Goal: Transaction & Acquisition: Purchase product/service

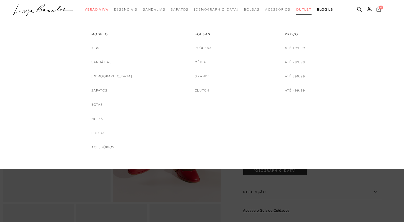
click at [296, 8] on span "Outlet" at bounding box center [304, 10] width 16 height 4
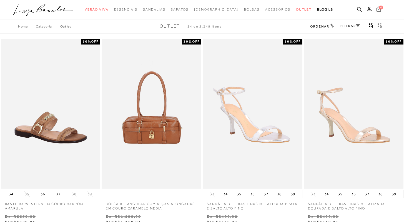
click at [350, 25] on link "FILTRAR" at bounding box center [350, 26] width 19 height 4
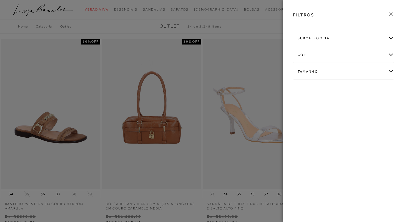
click at [321, 82] on div "subcategoria [GEOGRAPHIC_DATA] Modelo Preço" at bounding box center [344, 59] width 110 height 60
click at [321, 76] on div "Tamanho" at bounding box center [344, 71] width 101 height 15
click at [314, 115] on link "Ver mais..." at bounding box center [308, 113] width 15 height 4
click at [360, 133] on label "40" at bounding box center [356, 134] width 13 height 12
click at [354, 133] on input "40" at bounding box center [352, 135] width 6 height 6
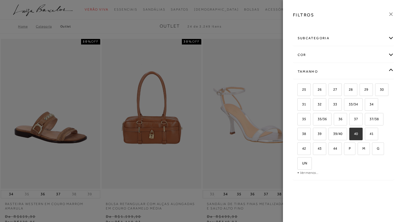
checkbox input "true"
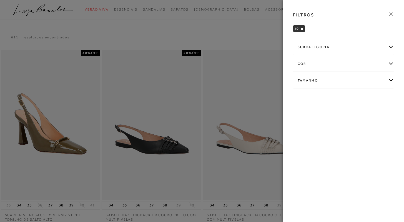
click at [392, 13] on icon at bounding box center [391, 14] width 6 height 6
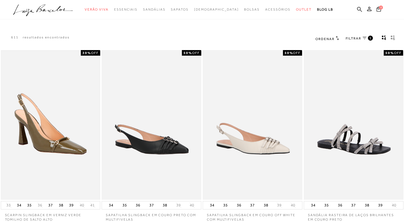
scroll to position [1, 0]
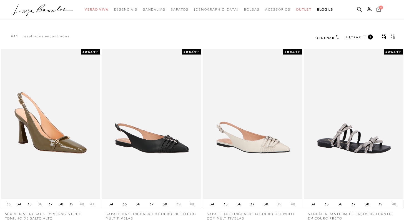
click at [357, 37] on span "FILTRAR" at bounding box center [354, 37] width 16 height 5
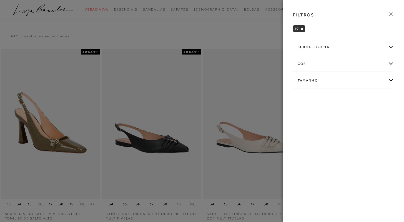
click at [331, 77] on div "Tamanho" at bounding box center [344, 80] width 101 height 15
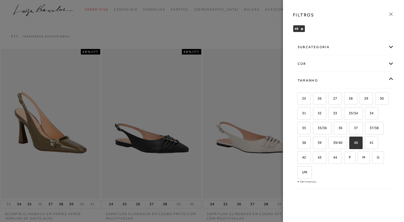
click at [360, 141] on label "40" at bounding box center [356, 143] width 13 height 12
click at [354, 141] on input "40" at bounding box center [352, 144] width 6 height 6
checkbox input "false"
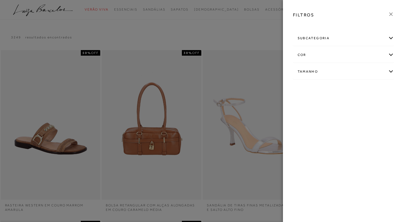
click at [214, 88] on div at bounding box center [202, 111] width 404 height 222
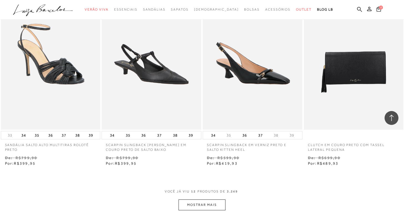
scroll to position [453, 0]
click at [277, 46] on img at bounding box center [252, 55] width 99 height 148
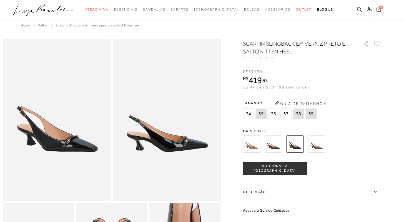
scroll to position [108, 0]
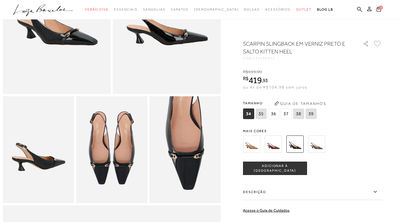
click at [283, 153] on div at bounding box center [306, 144] width 129 height 21
click at [280, 148] on img at bounding box center [273, 143] width 17 height 17
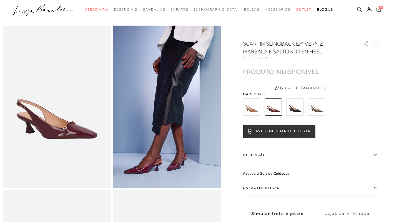
scroll to position [11, 0]
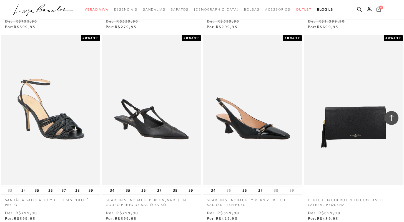
scroll to position [499, 0]
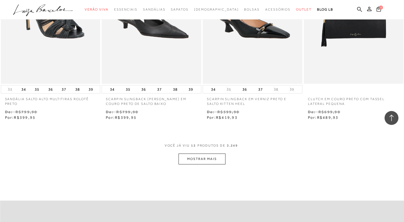
click at [211, 162] on button "MOSTRAR MAIS" at bounding box center [202, 158] width 47 height 11
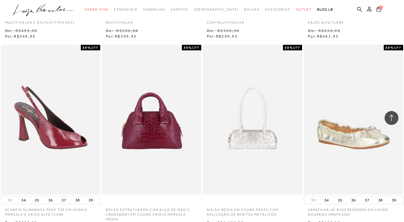
scroll to position [1104, 0]
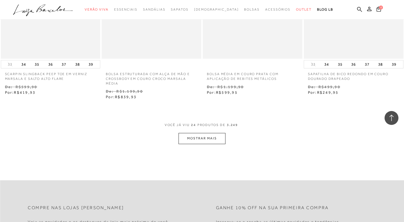
click at [200, 137] on button "MOSTRAR MAIS" at bounding box center [202, 138] width 47 height 11
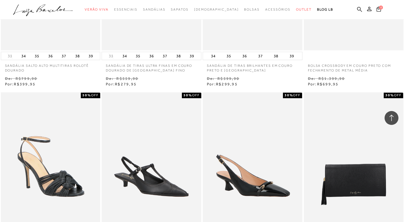
scroll to position [0, 0]
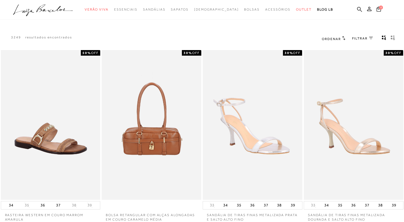
click at [366, 38] on span "FILTRAR" at bounding box center [360, 38] width 16 height 5
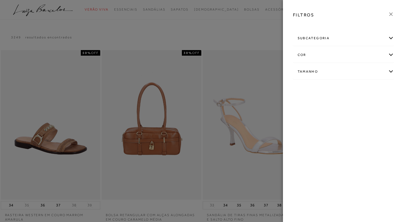
click at [329, 60] on div "cor" at bounding box center [344, 55] width 101 height 15
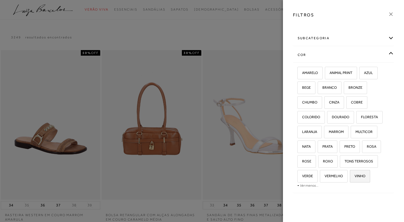
drag, startPoint x: 363, startPoint y: 178, endPoint x: 363, endPoint y: 173, distance: 5.0
click at [363, 178] on label "VINHO" at bounding box center [361, 176] width 20 height 12
click at [355, 178] on input "VINHO" at bounding box center [352, 177] width 6 height 6
checkbox input "true"
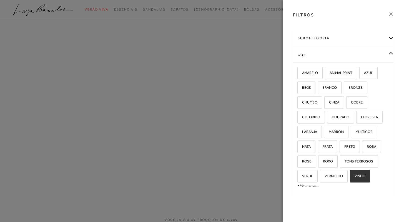
click at [386, 54] on div "cor" at bounding box center [344, 55] width 101 height 15
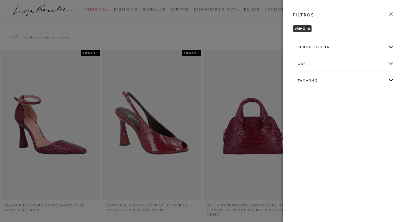
click at [333, 68] on div "cor" at bounding box center [344, 63] width 101 height 15
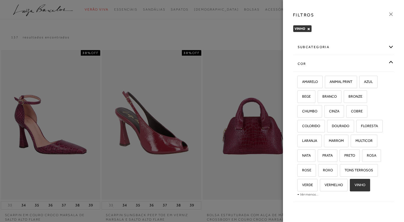
click at [380, 63] on div "cor" at bounding box center [344, 63] width 101 height 15
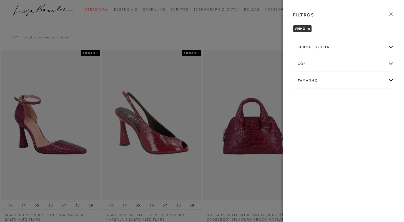
click at [307, 80] on div "Tamanho" at bounding box center [344, 80] width 101 height 15
click at [360, 145] on label "40" at bounding box center [356, 143] width 13 height 12
click at [354, 145] on input "40" at bounding box center [352, 144] width 6 height 6
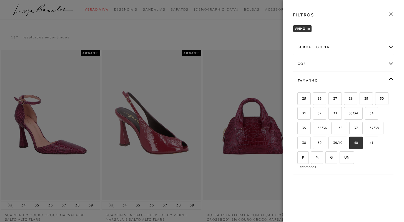
checkbox input "true"
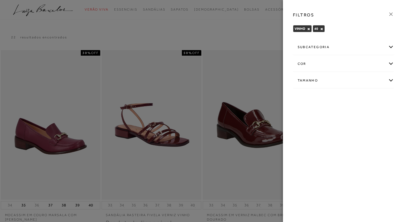
click at [393, 13] on icon at bounding box center [391, 14] width 6 height 6
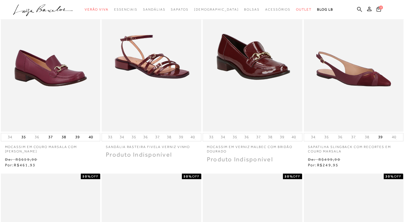
scroll to position [114, 0]
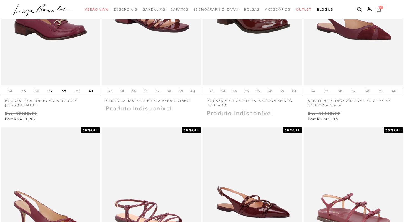
click at [399, 91] on div "34 35 36 37 38 39 40" at bounding box center [354, 91] width 100 height 8
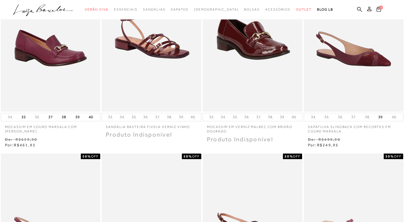
scroll to position [0, 0]
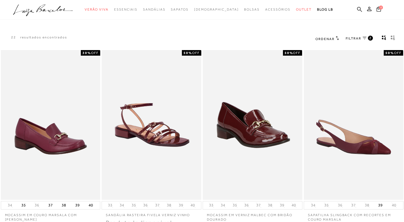
click at [361, 36] on link "FILTRAR 2" at bounding box center [359, 39] width 27 height 6
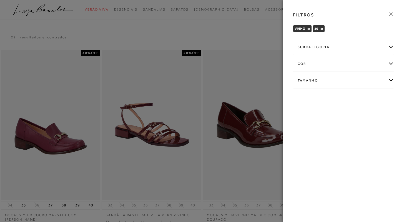
click at [343, 78] on div "Tamanho" at bounding box center [344, 80] width 101 height 15
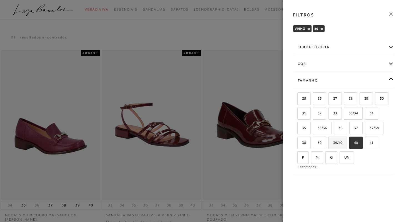
click at [336, 146] on label "39/40" at bounding box center [338, 143] width 18 height 12
click at [334, 146] on input "39/40" at bounding box center [331, 144] width 6 height 6
checkbox input "true"
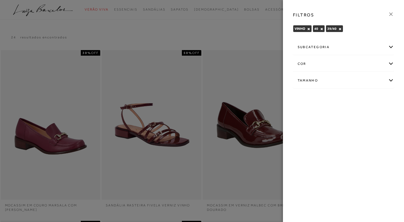
click at [278, 156] on div at bounding box center [202, 111] width 404 height 222
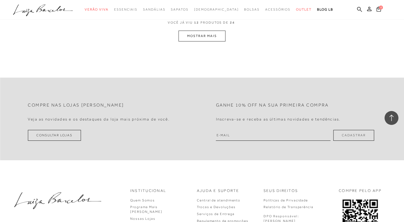
scroll to position [622, 0]
click at [218, 41] on button "MOSTRAR MAIS" at bounding box center [202, 36] width 47 height 11
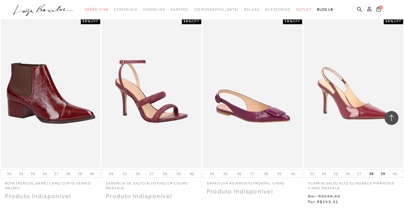
scroll to position [1013, 0]
